Goal: Task Accomplishment & Management: Complete application form

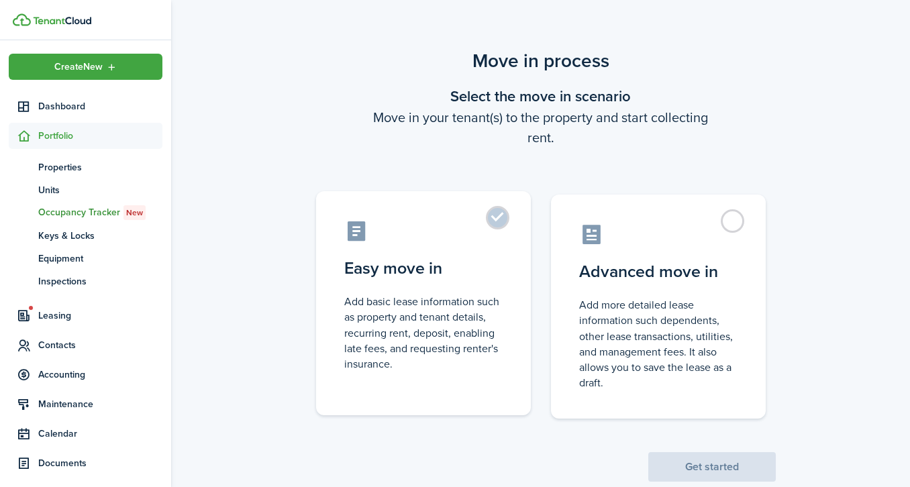
click at [495, 215] on label "Easy move in Add basic lease information such as property and tenant details, r…" at bounding box center [423, 303] width 215 height 224
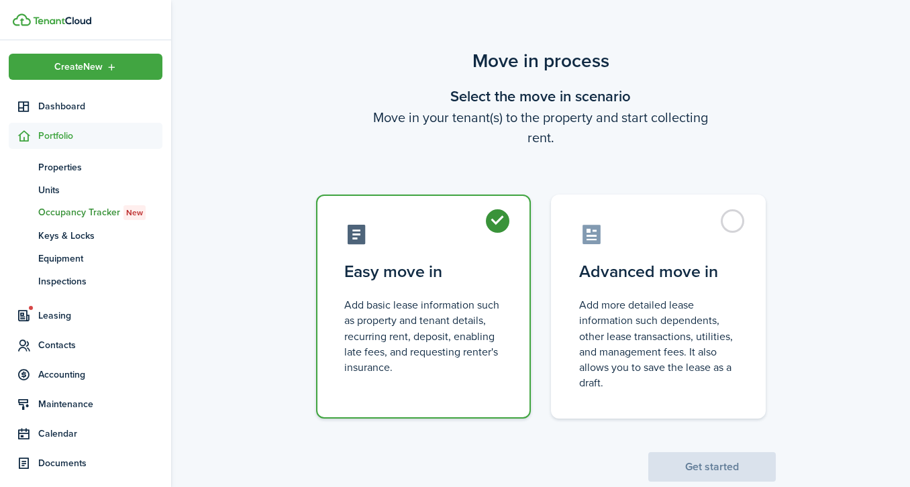
radio input "true"
click at [719, 473] on button "Get started" at bounding box center [713, 468] width 128 height 30
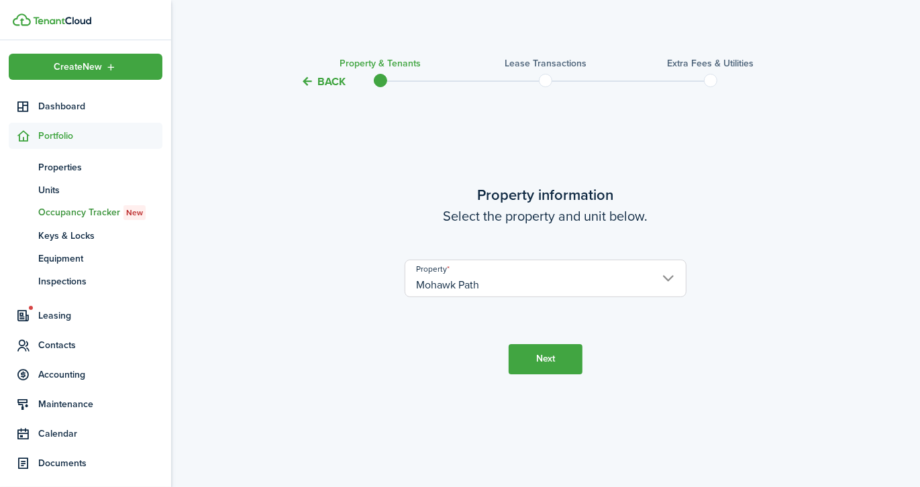
click at [568, 365] on button "Next" at bounding box center [546, 359] width 74 height 30
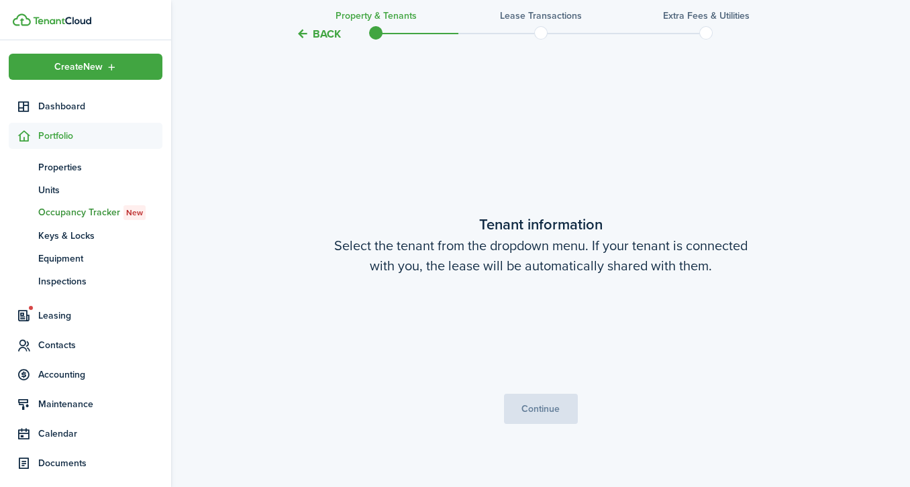
scroll to position [397, 0]
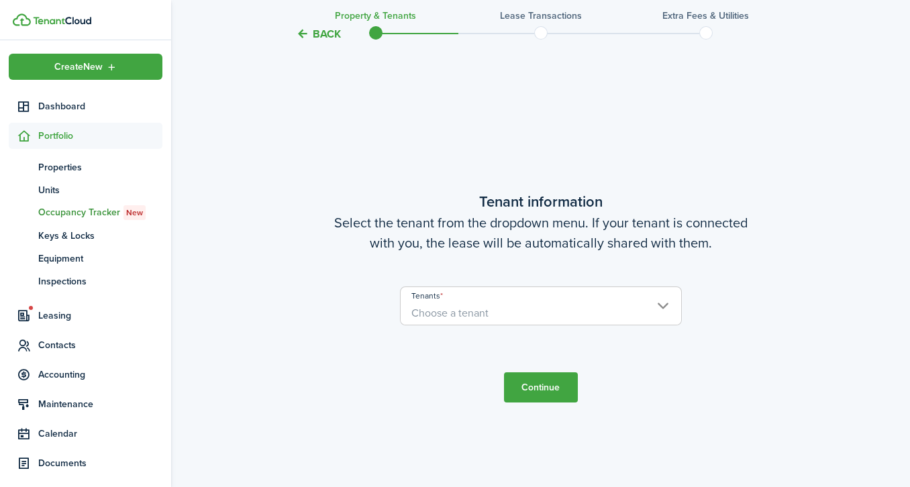
click at [628, 312] on span "Choose a tenant" at bounding box center [541, 313] width 281 height 23
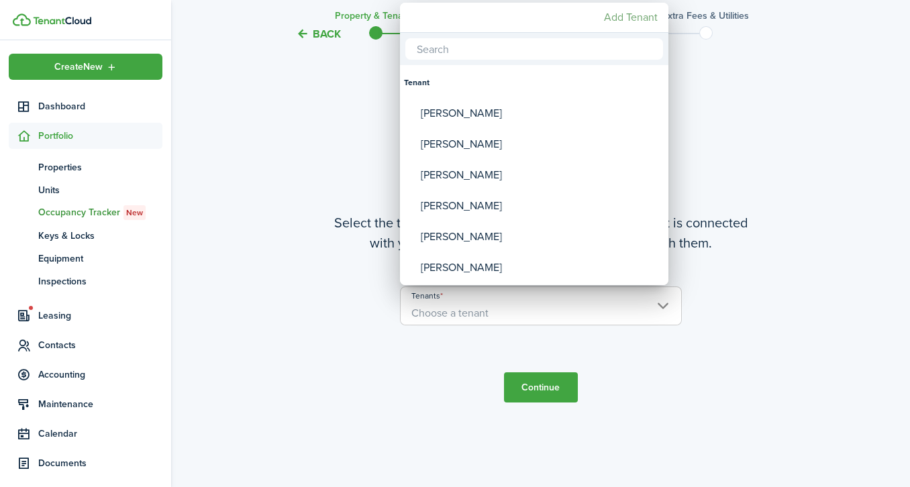
click at [630, 13] on mbsc-button "Add Tenant" at bounding box center [631, 17] width 64 height 24
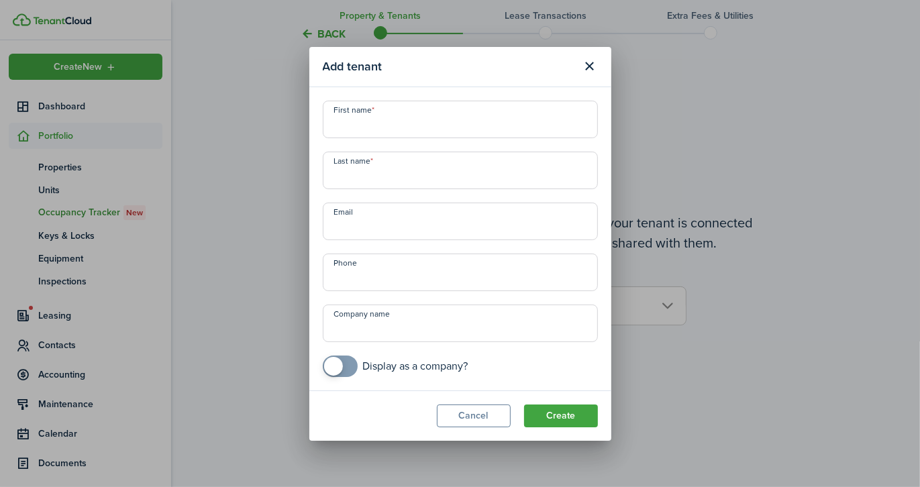
click at [520, 127] on input "First name" at bounding box center [460, 120] width 275 height 38
type input "[PERSON_NAME]"
click at [436, 171] on input "Last name" at bounding box center [460, 171] width 275 height 38
type input "[PERSON_NAME]"
click at [404, 217] on input "Email" at bounding box center [460, 222] width 275 height 38
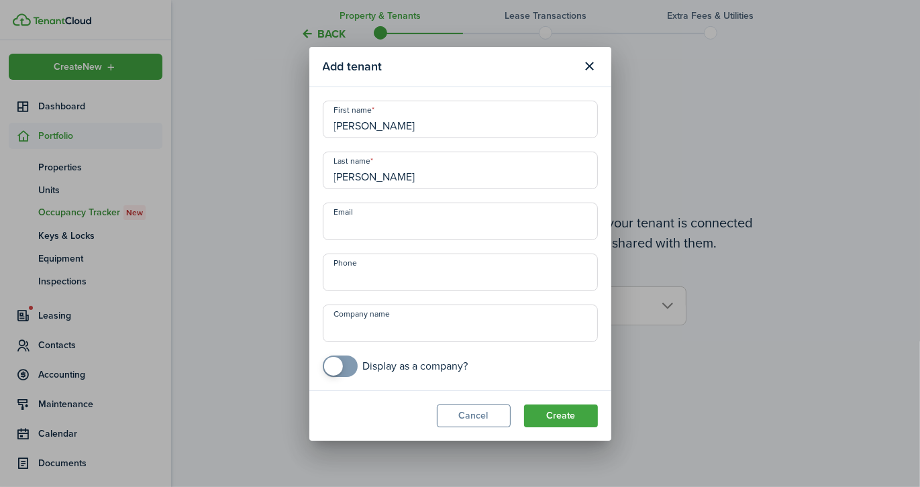
paste input "[PERSON_NAME][EMAIL_ADDRESS][PERSON_NAME][DOMAIN_NAME]"
type input "[PERSON_NAME][EMAIL_ADDRESS][PERSON_NAME][DOMAIN_NAME]"
type input "+1"
click at [431, 275] on input "+1" at bounding box center [460, 273] width 275 height 38
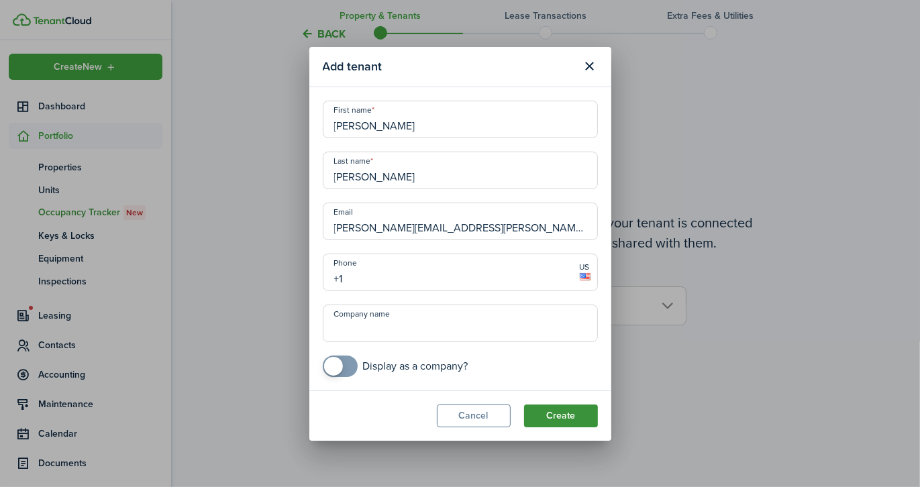
click at [576, 412] on button "Create" at bounding box center [561, 416] width 74 height 23
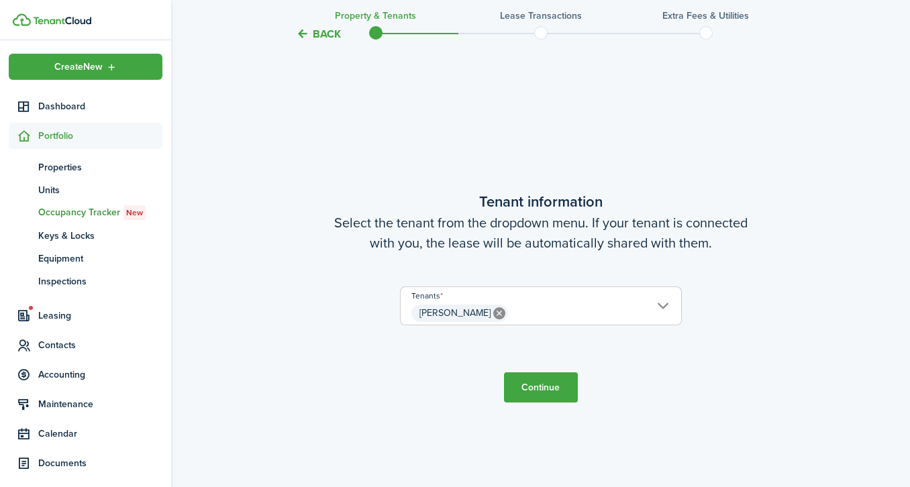
click at [544, 380] on button "Continue" at bounding box center [541, 388] width 74 height 30
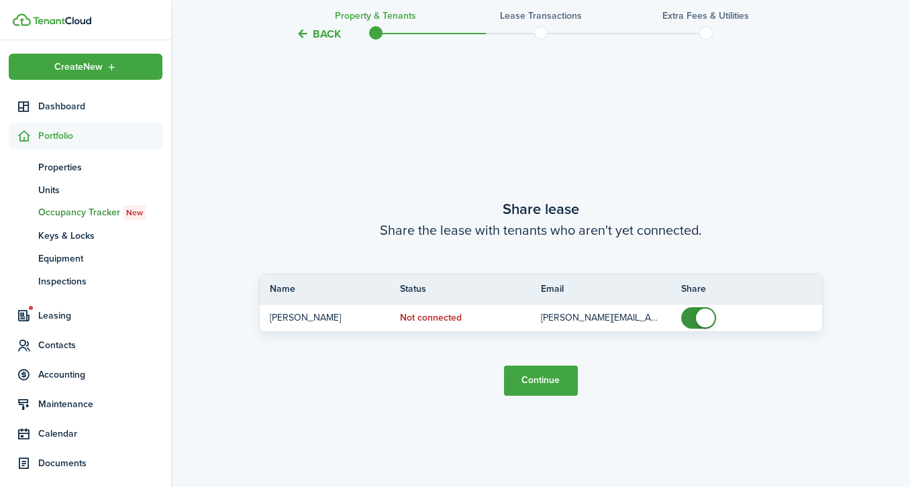
scroll to position [886, 0]
click at [544, 380] on button "Continue" at bounding box center [541, 380] width 74 height 30
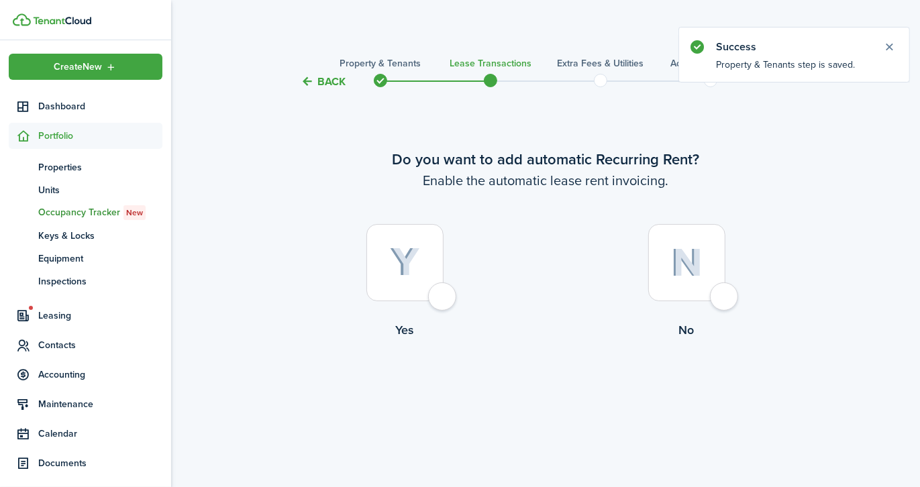
click at [440, 301] on div at bounding box center [405, 262] width 77 height 77
radio input "true"
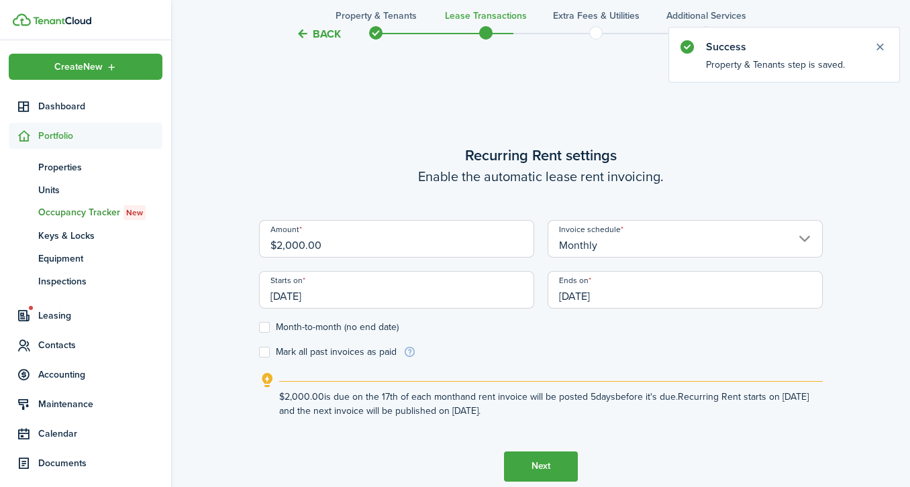
scroll to position [397, 0]
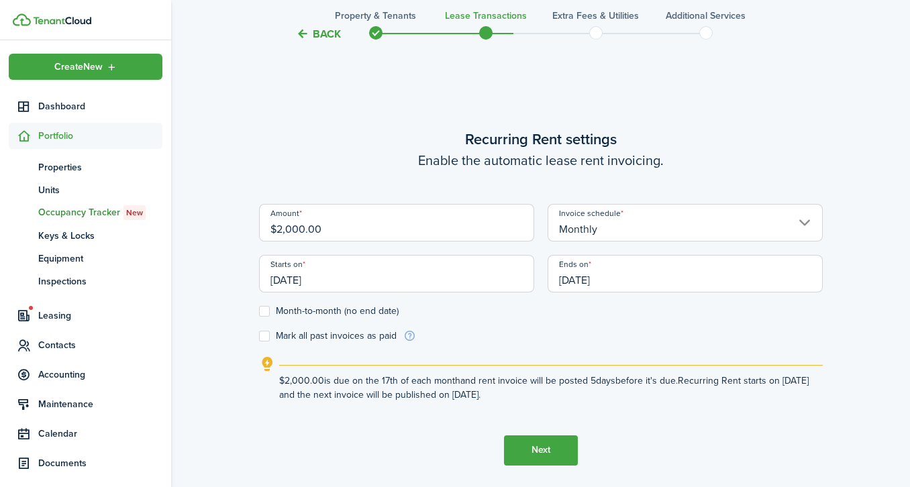
click at [334, 234] on input "$2,000.00" at bounding box center [396, 223] width 275 height 38
click at [326, 278] on input "[DATE]" at bounding box center [396, 274] width 275 height 38
type input "$1,825.00"
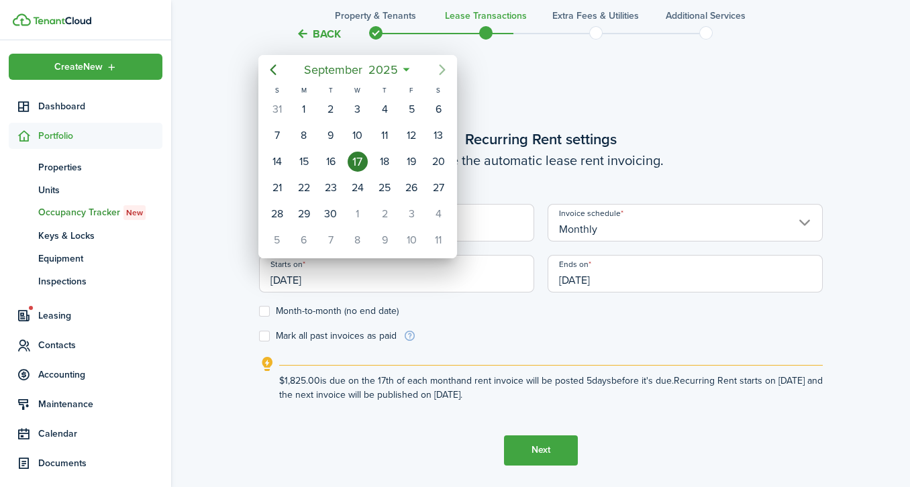
click at [444, 66] on icon "Next page" at bounding box center [442, 70] width 16 height 16
click at [442, 114] on div "1" at bounding box center [438, 109] width 20 height 20
type input "[DATE]"
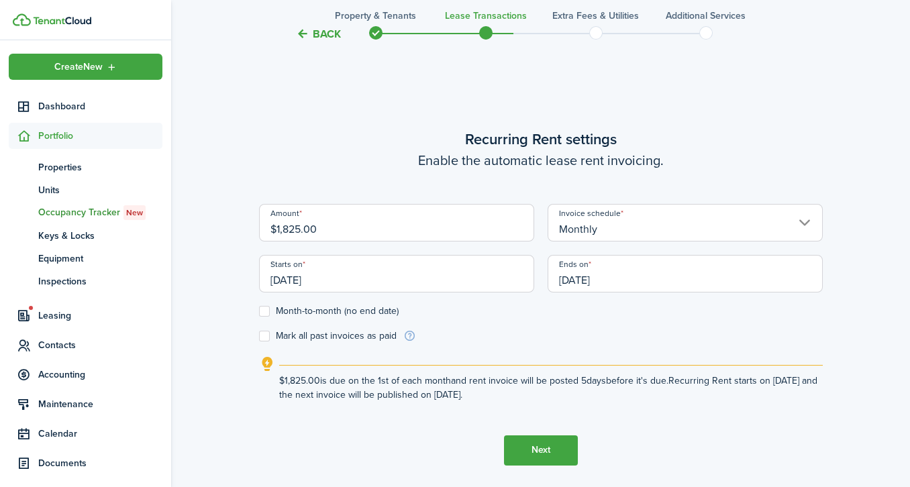
click at [579, 282] on input "[DATE]" at bounding box center [685, 274] width 275 height 38
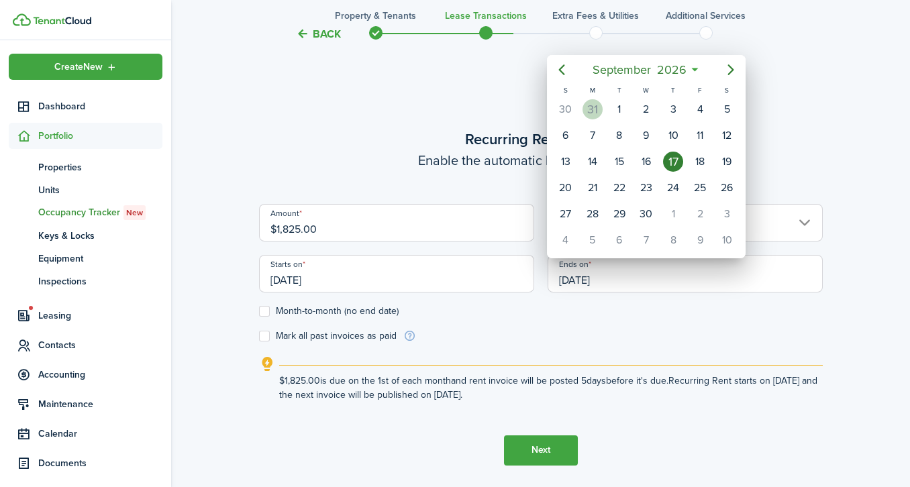
click at [597, 101] on div "31" at bounding box center [593, 109] width 20 height 20
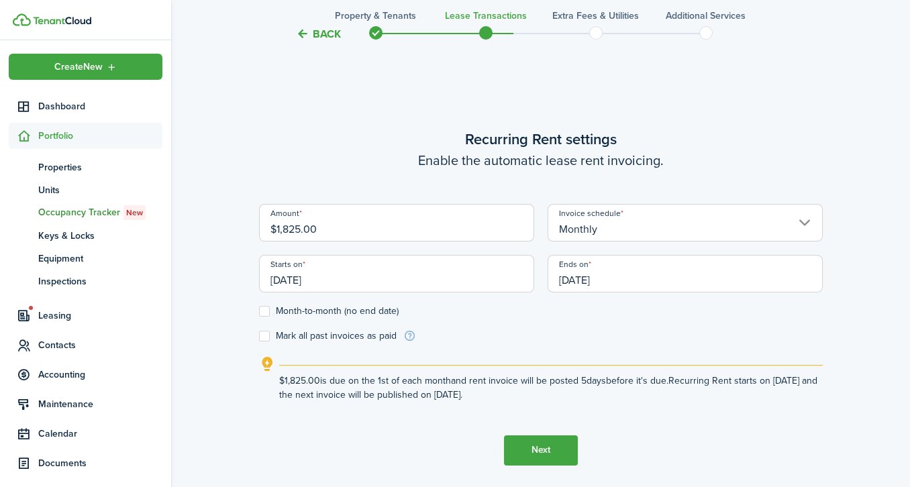
click at [587, 281] on input "[DATE]" at bounding box center [685, 274] width 275 height 38
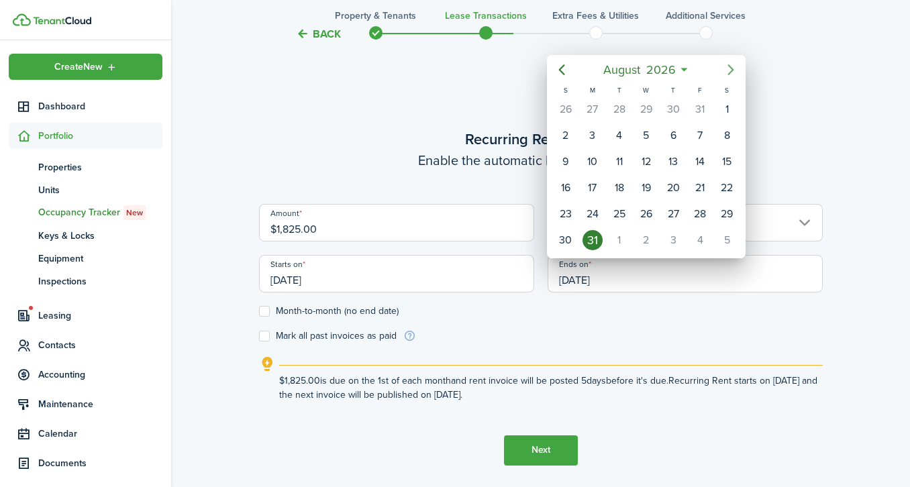
click at [730, 67] on icon "Next page" at bounding box center [731, 69] width 6 height 11
click at [728, 204] on div "31" at bounding box center [727, 214] width 20 height 20
type input "[DATE]"
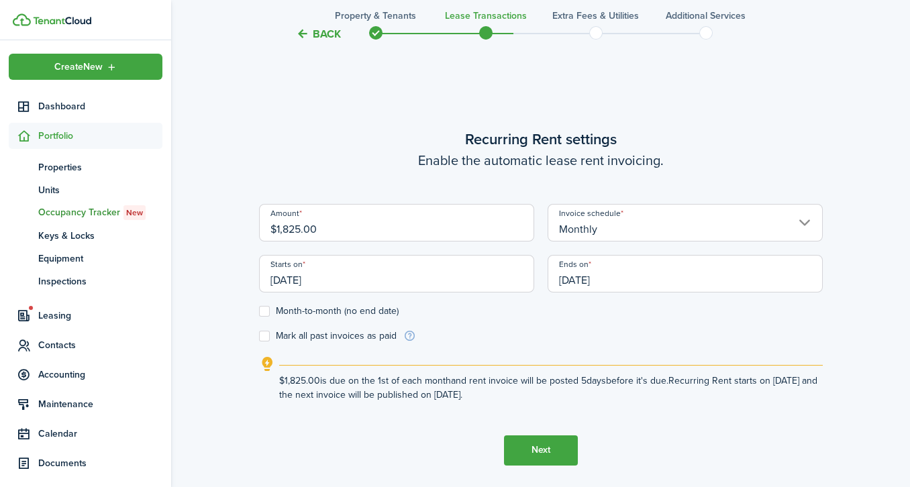
click at [556, 445] on button "Next" at bounding box center [541, 451] width 74 height 30
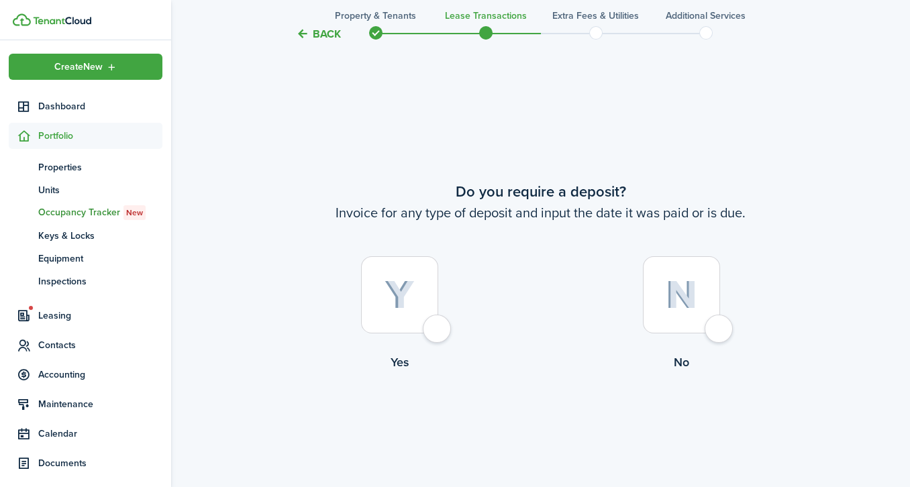
scroll to position [886, 0]
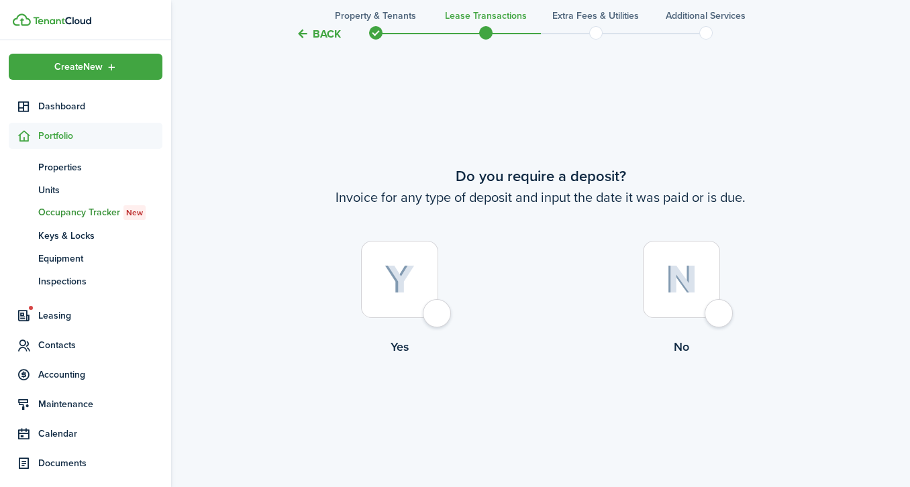
click at [438, 312] on div at bounding box center [399, 279] width 77 height 77
radio input "true"
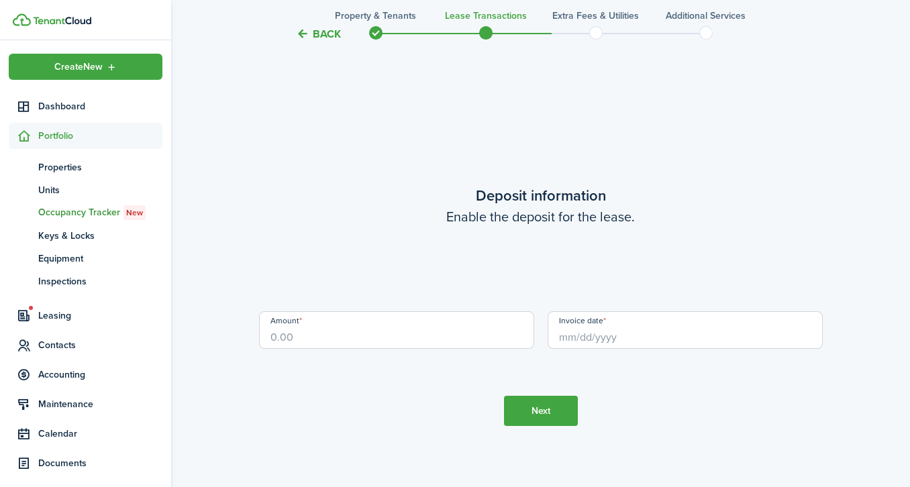
scroll to position [1373, 0]
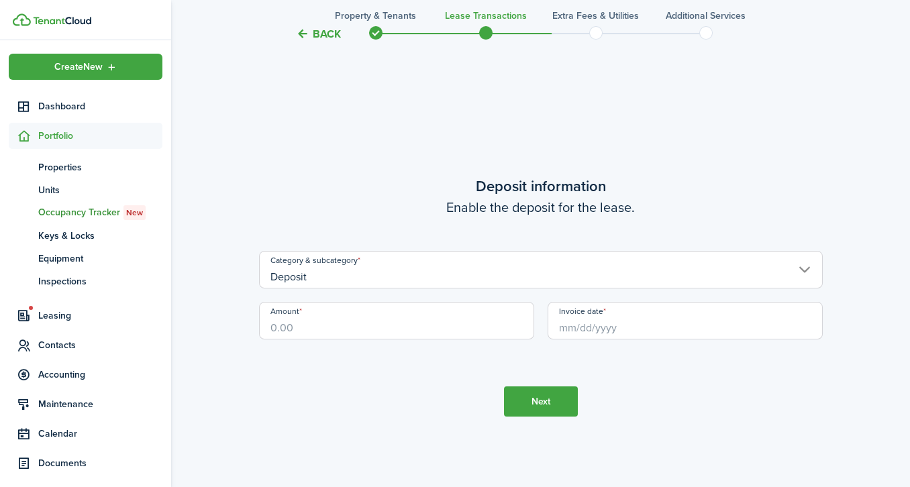
click at [439, 312] on input "Amount" at bounding box center [396, 321] width 275 height 38
type input "$750.00"
click at [622, 324] on input "Invoice date" at bounding box center [685, 321] width 275 height 38
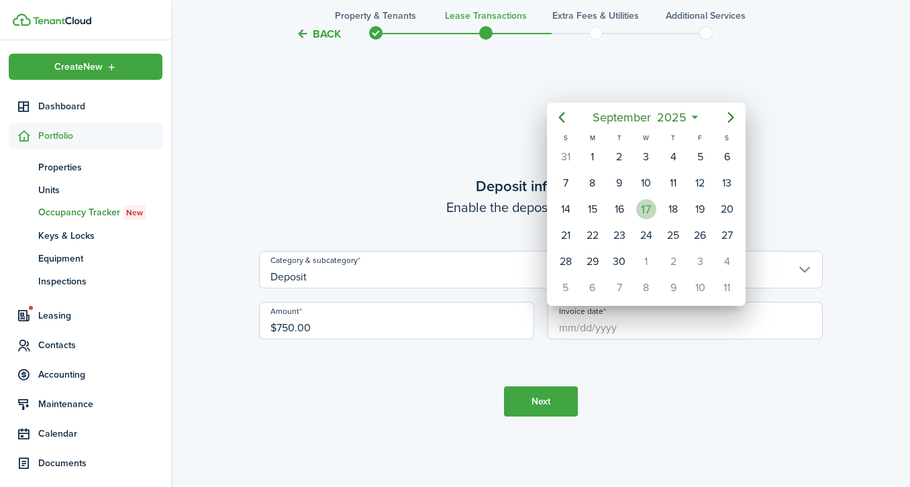
click at [649, 207] on div "17" at bounding box center [646, 209] width 20 height 20
type input "[DATE]"
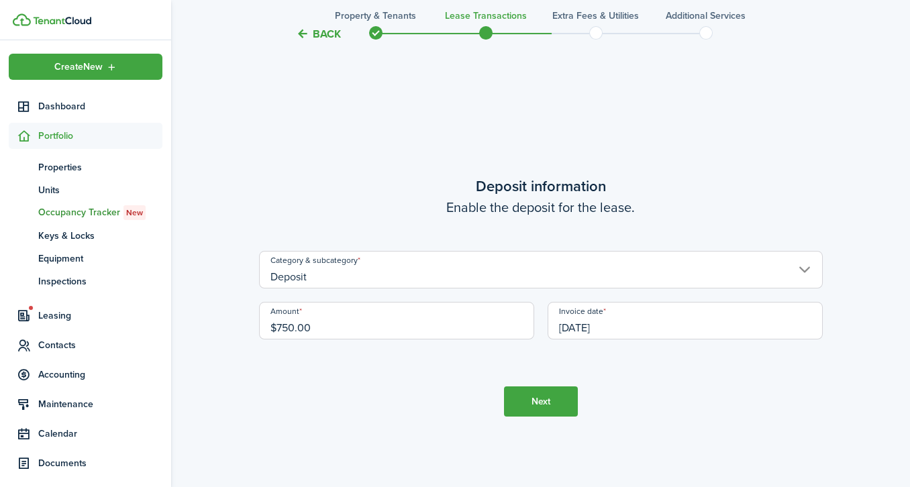
click at [549, 399] on button "Next" at bounding box center [541, 402] width 74 height 30
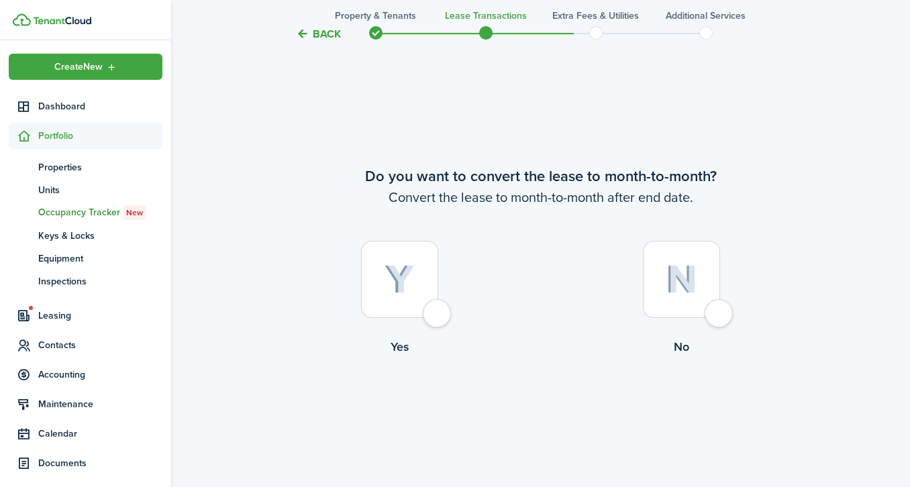
scroll to position [1861, 0]
click at [718, 318] on div at bounding box center [681, 278] width 77 height 77
radio input "true"
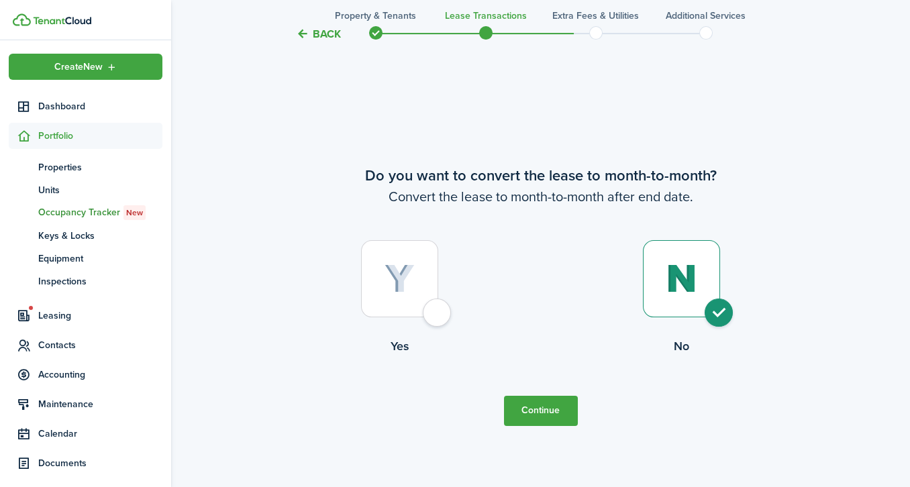
click at [540, 412] on button "Continue" at bounding box center [541, 411] width 74 height 30
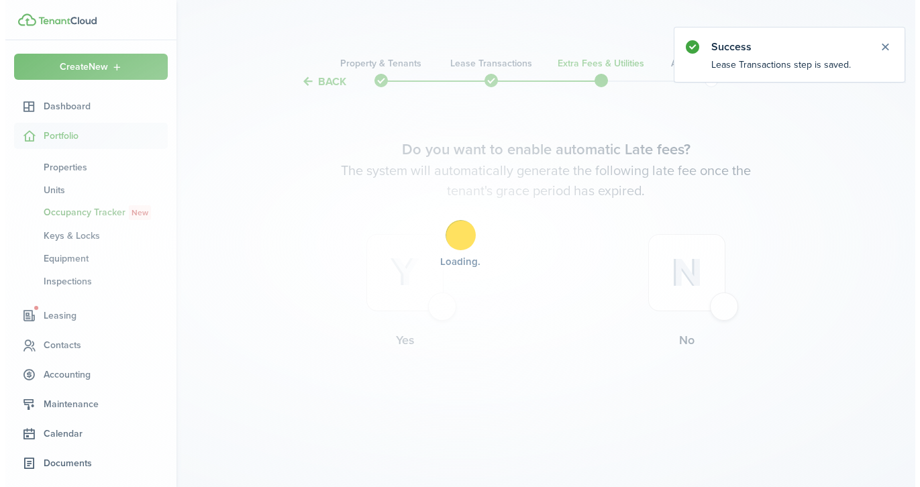
scroll to position [0, 0]
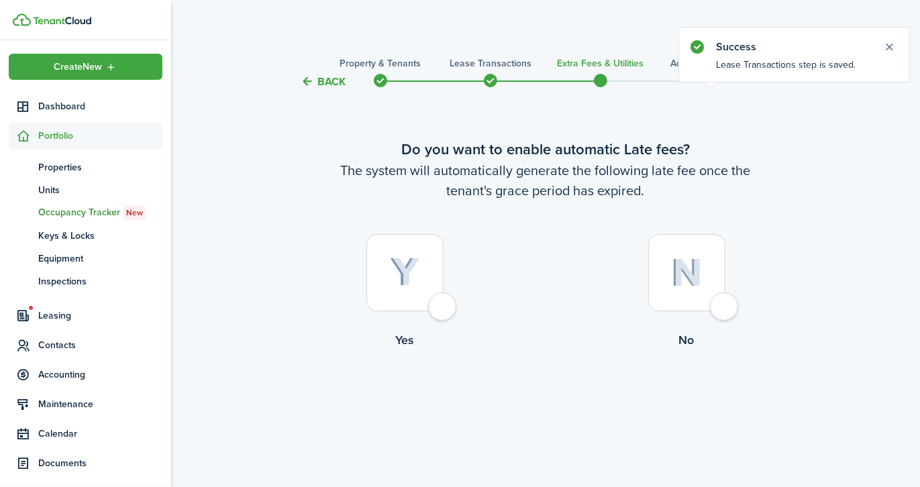
click at [440, 306] on div at bounding box center [405, 272] width 77 height 77
radio input "true"
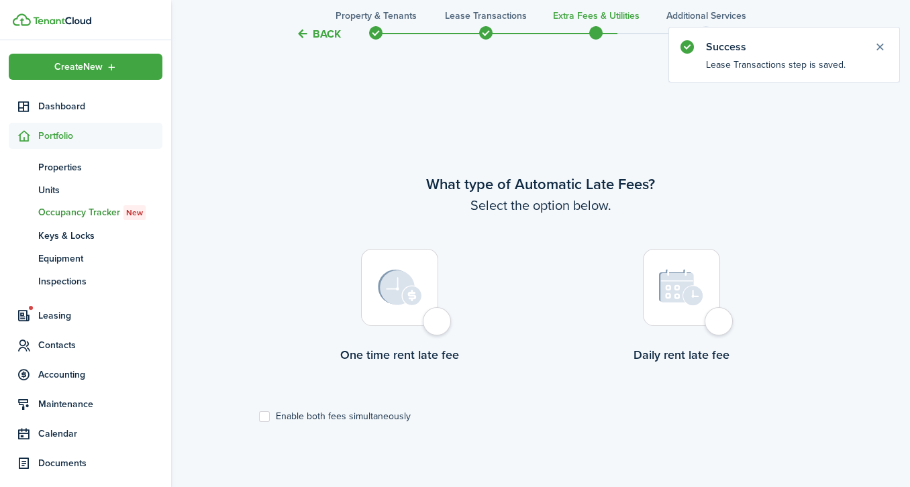
scroll to position [397, 0]
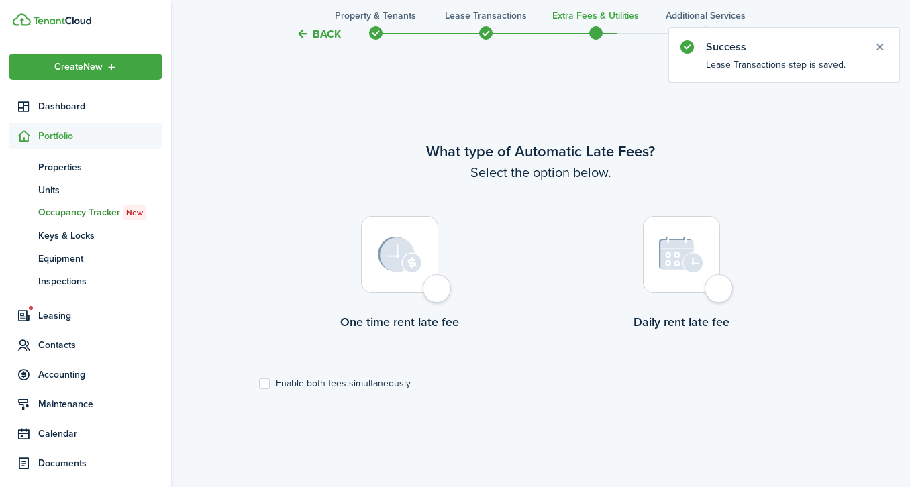
click at [720, 293] on div at bounding box center [681, 254] width 77 height 77
radio input "true"
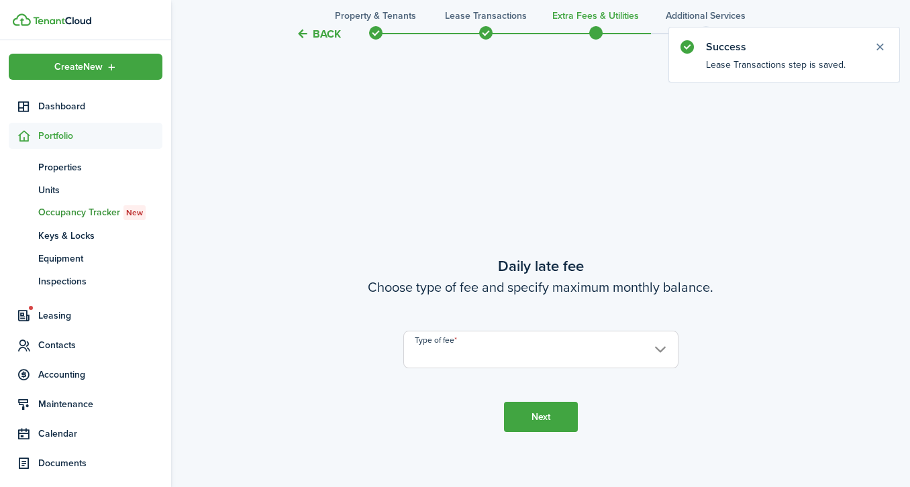
scroll to position [886, 0]
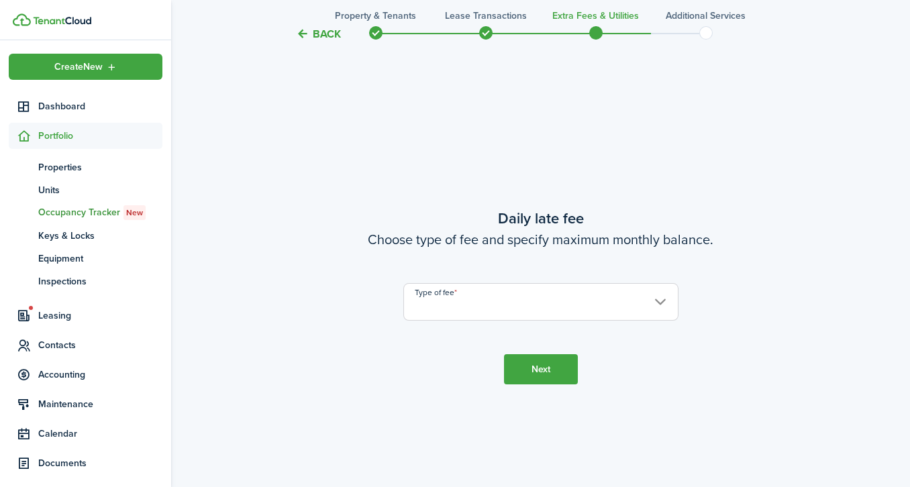
click at [648, 291] on input "Type of fee" at bounding box center [540, 302] width 275 height 38
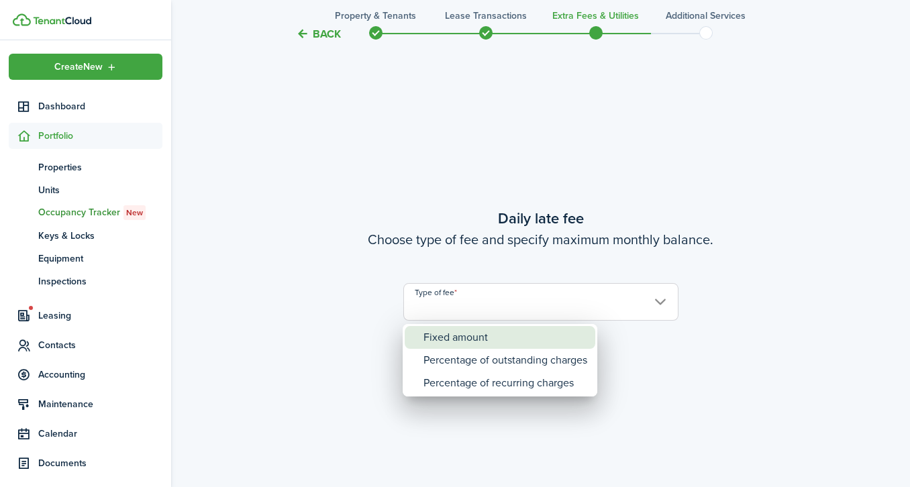
click at [472, 328] on div "Fixed amount" at bounding box center [506, 337] width 164 height 23
type input "Fixed amount"
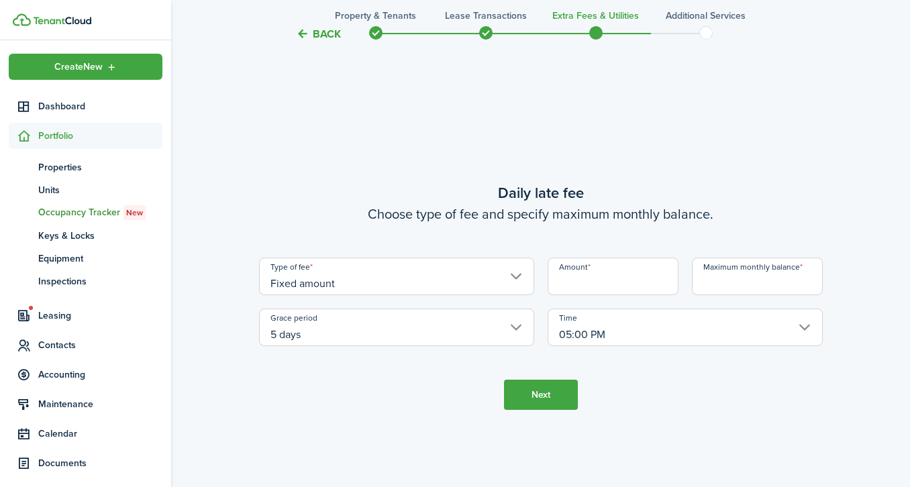
click at [604, 275] on input "Amount" at bounding box center [613, 277] width 131 height 38
type input "$25.00"
click at [758, 285] on input "Maximum monthly balance" at bounding box center [757, 277] width 131 height 38
type input "$3,000.00"
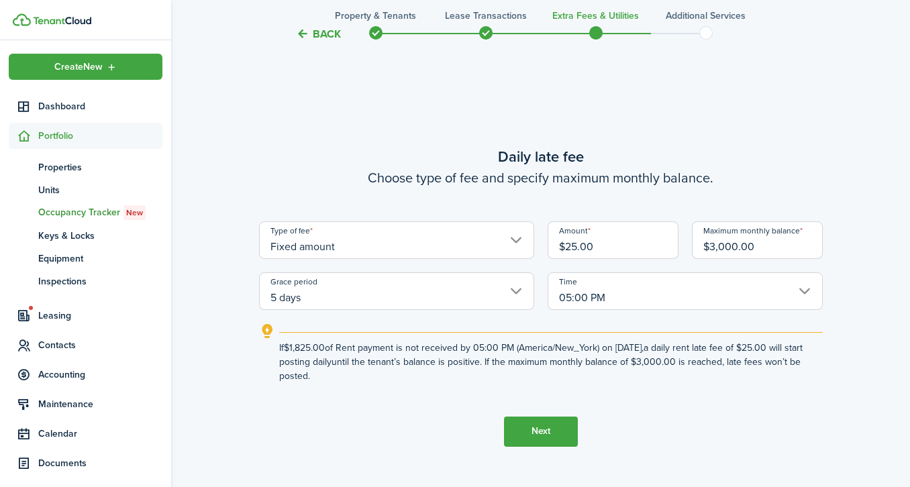
click at [533, 437] on button "Next" at bounding box center [541, 432] width 74 height 30
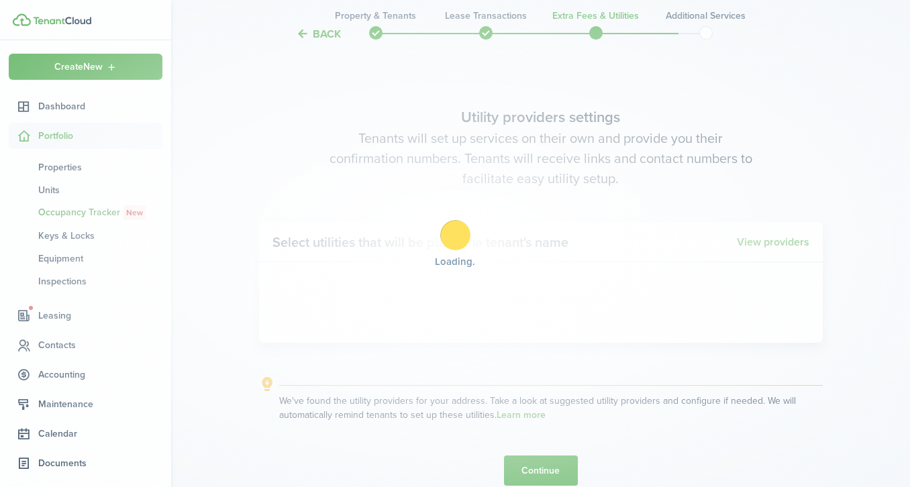
scroll to position [1373, 0]
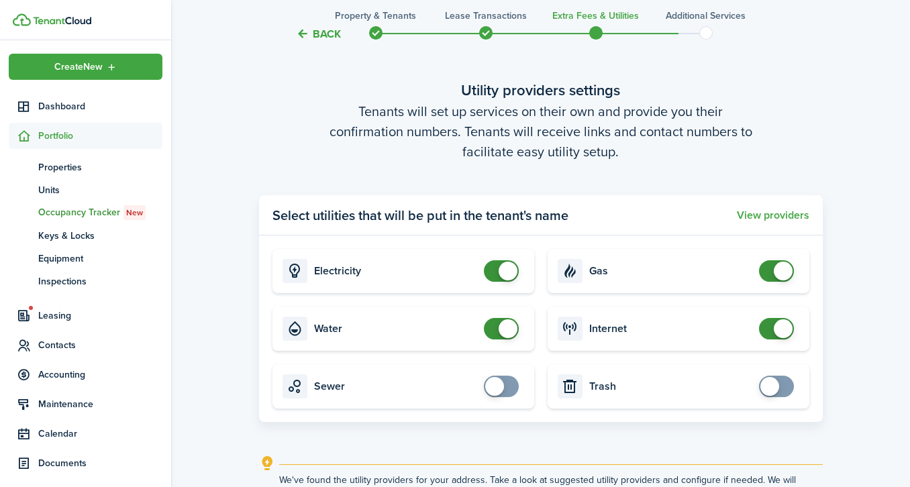
checkbox input "false"
click at [770, 273] on span at bounding box center [776, 270] width 13 height 21
click at [770, 327] on span at bounding box center [776, 328] width 13 height 21
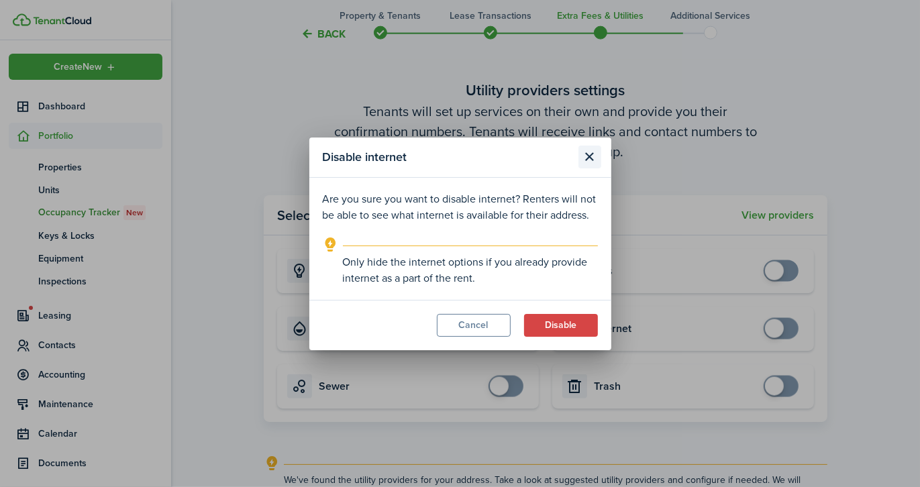
click at [591, 162] on button "Close modal" at bounding box center [590, 157] width 23 height 23
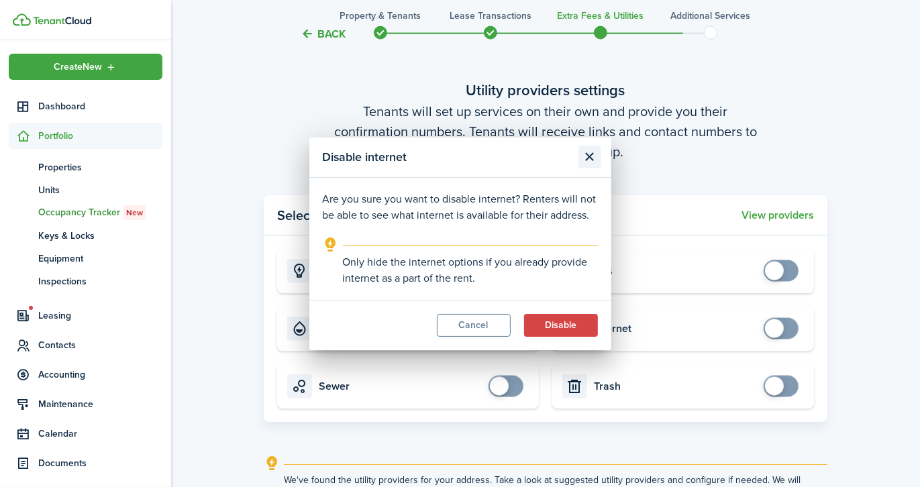
checkbox input "true"
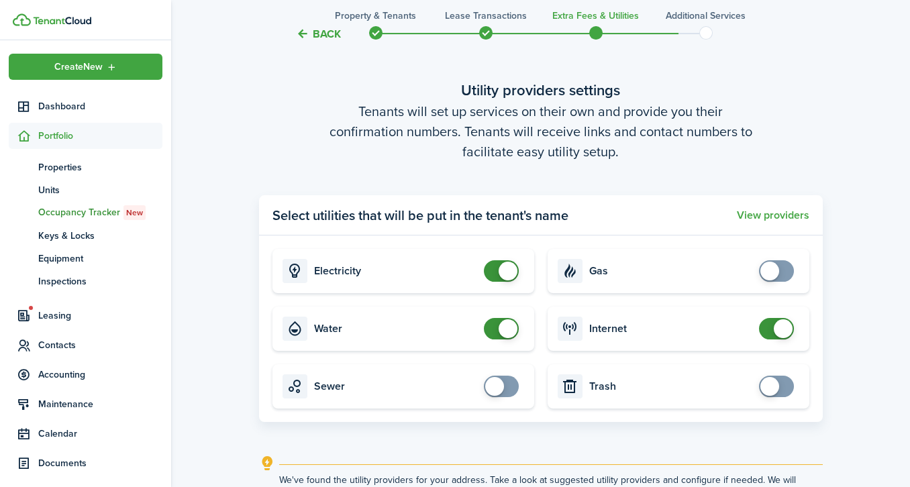
checkbox input "false"
click at [495, 322] on span at bounding box center [501, 328] width 13 height 21
click at [770, 215] on button "View providers" at bounding box center [773, 215] width 73 height 12
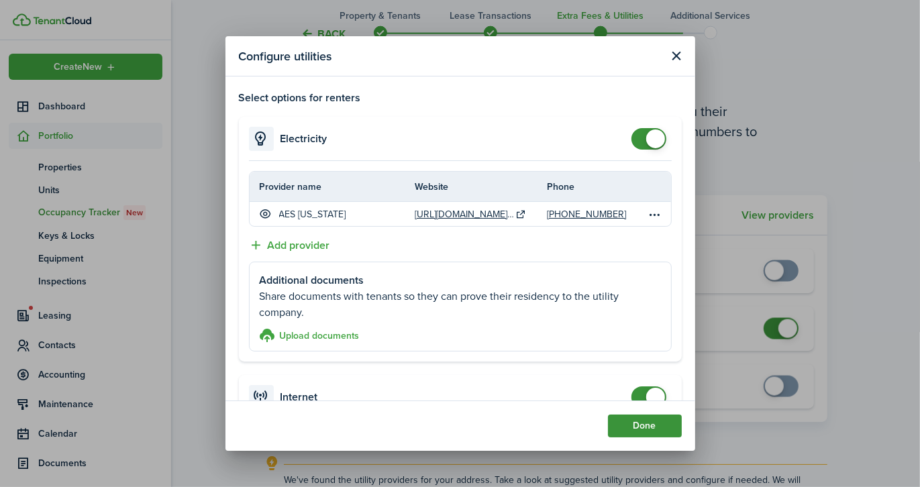
click at [657, 428] on button "Done" at bounding box center [645, 426] width 74 height 23
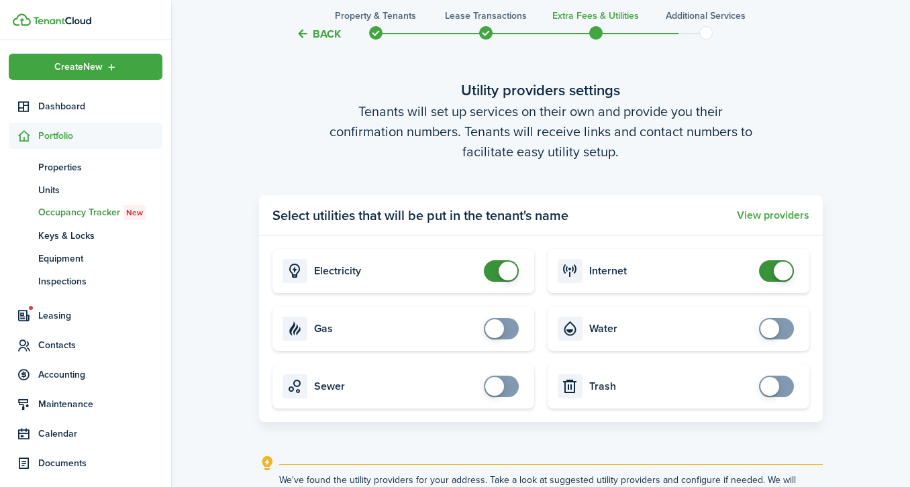
checkbox input "false"
click at [770, 268] on span at bounding box center [776, 270] width 13 height 21
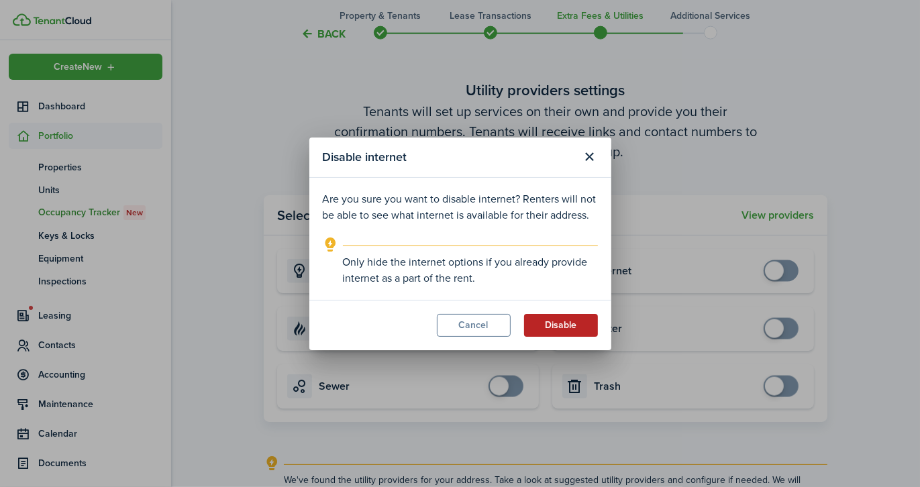
click at [567, 324] on button "Disable" at bounding box center [561, 325] width 74 height 23
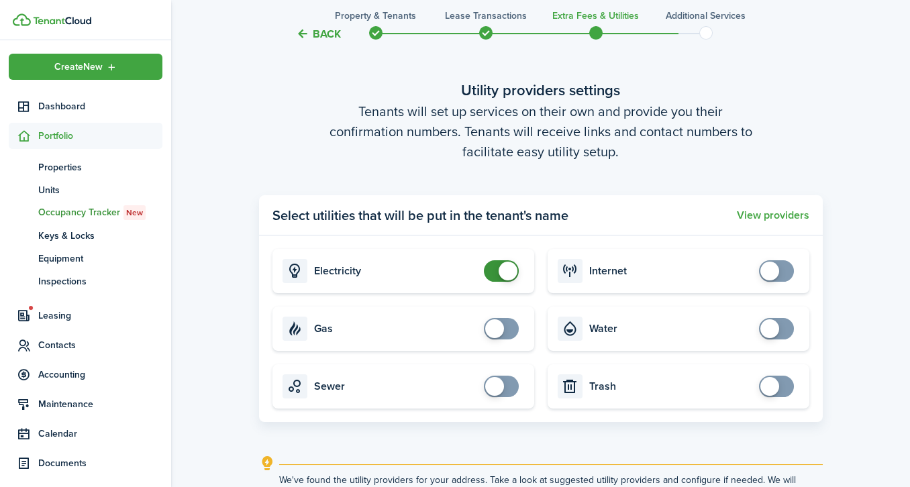
scroll to position [1515, 0]
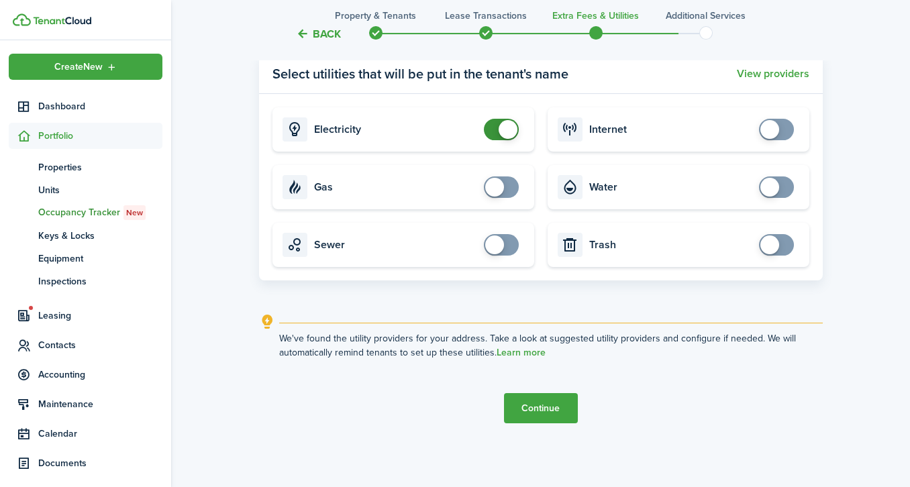
click at [552, 406] on button "Continue" at bounding box center [541, 408] width 74 height 30
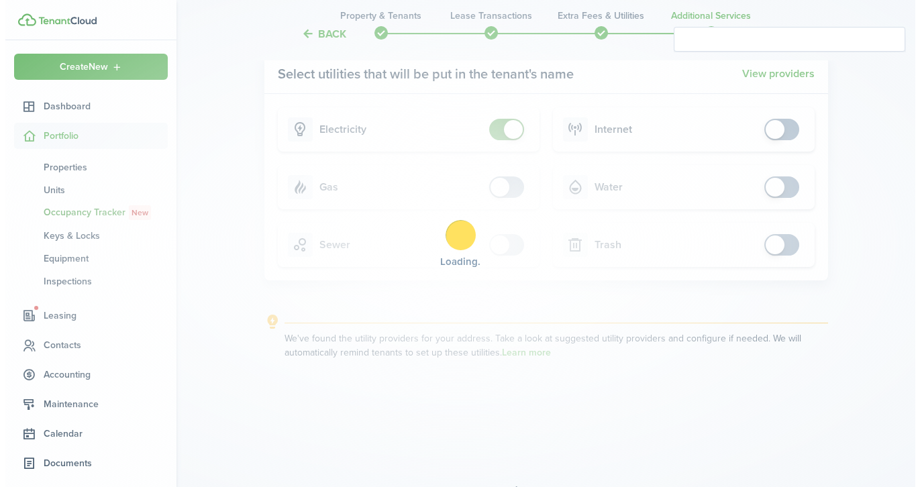
scroll to position [0, 0]
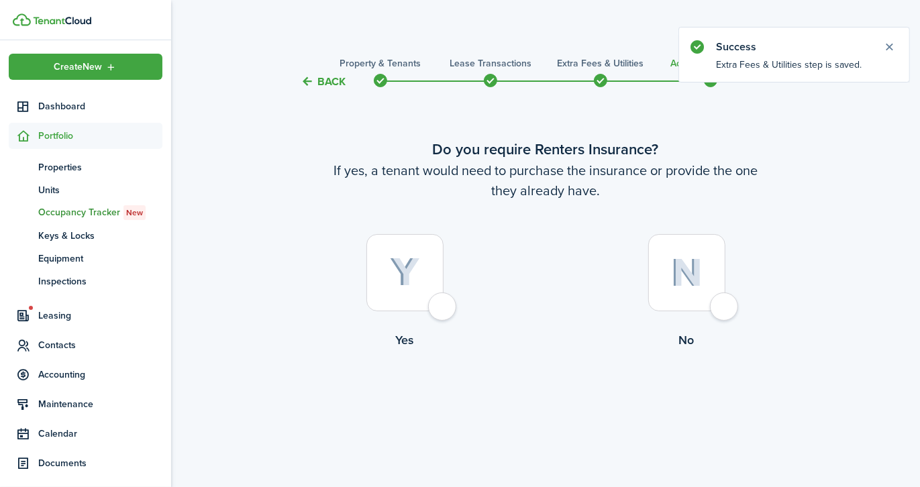
click at [444, 312] on div at bounding box center [405, 272] width 77 height 77
radio input "true"
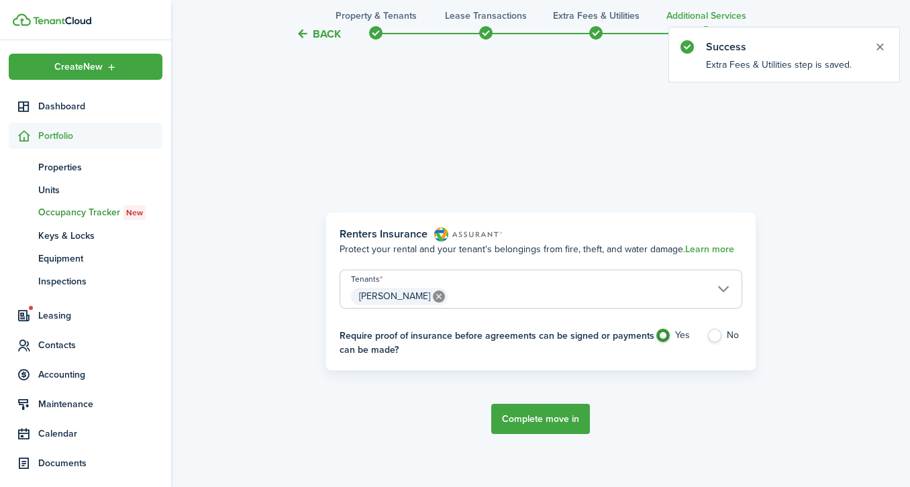
scroll to position [397, 0]
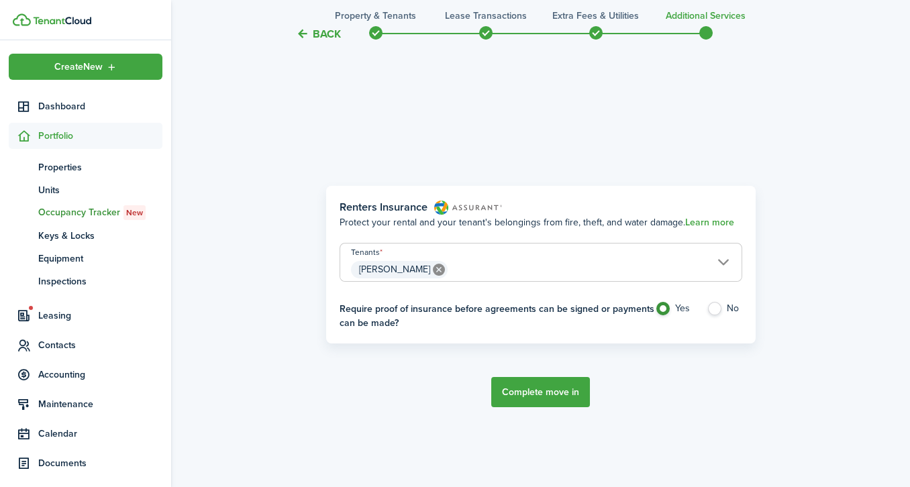
click at [718, 306] on label "No" at bounding box center [725, 312] width 36 height 20
radio input "false"
radio input "true"
click at [562, 390] on button "Complete move in" at bounding box center [540, 392] width 99 height 30
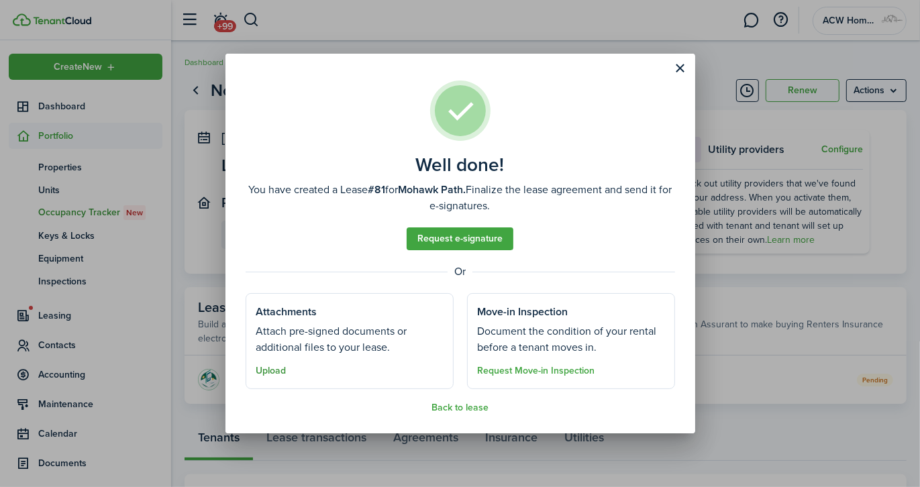
click at [269, 370] on button "Upload" at bounding box center [271, 371] width 30 height 11
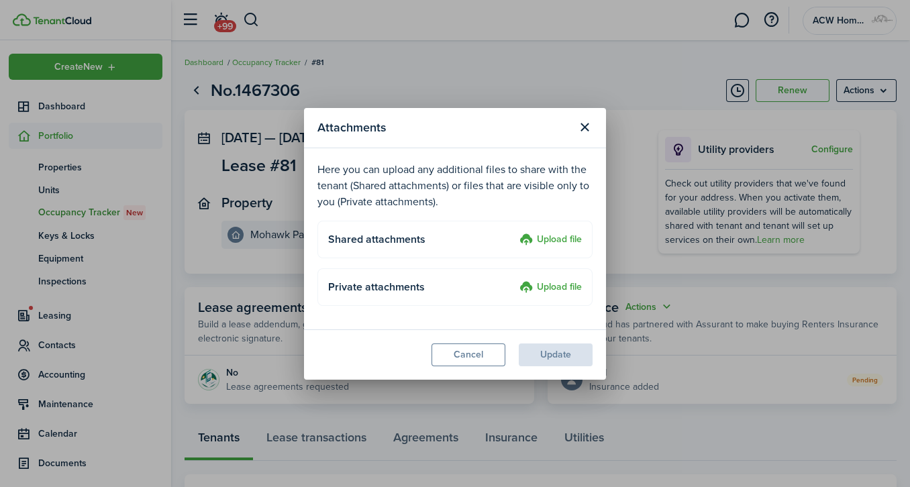
click at [543, 240] on label "Upload file" at bounding box center [551, 240] width 62 height 16
click at [515, 232] on input "Upload file" at bounding box center [515, 232] width 0 height 0
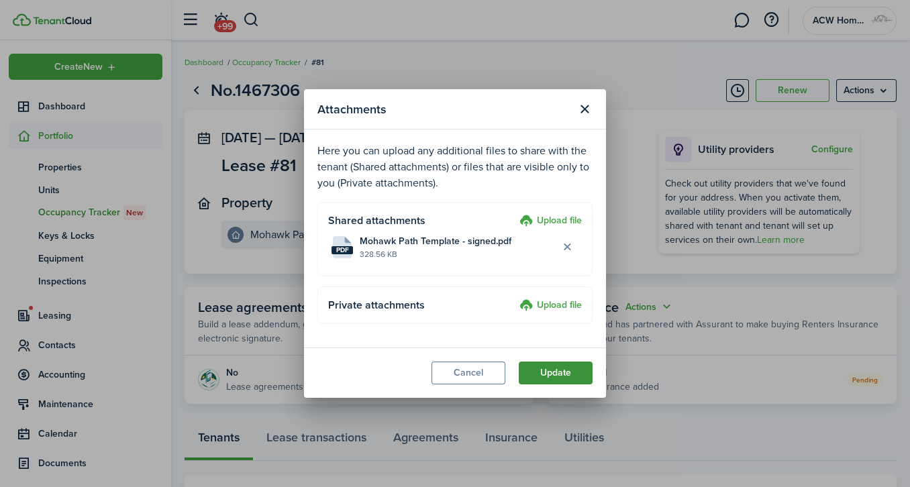
click at [563, 363] on button "Update" at bounding box center [556, 373] width 74 height 23
